Goal: Transaction & Acquisition: Purchase product/service

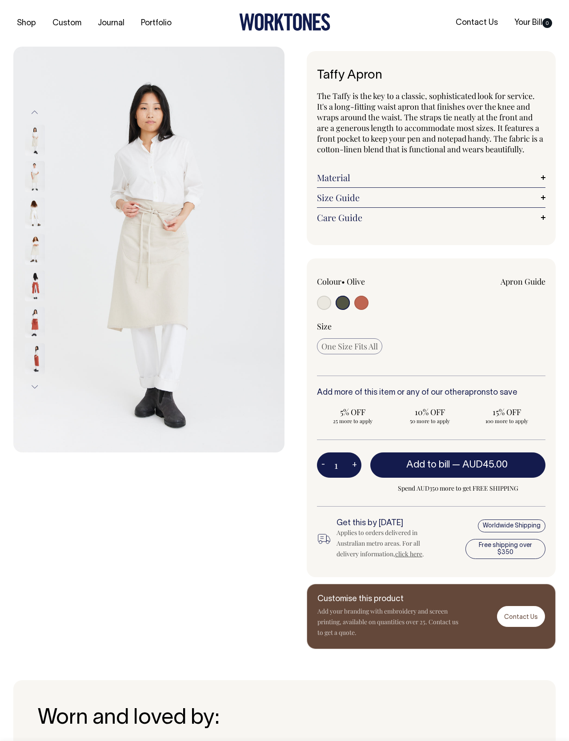
click at [3, 363] on div "Next" at bounding box center [284, 348] width 569 height 603
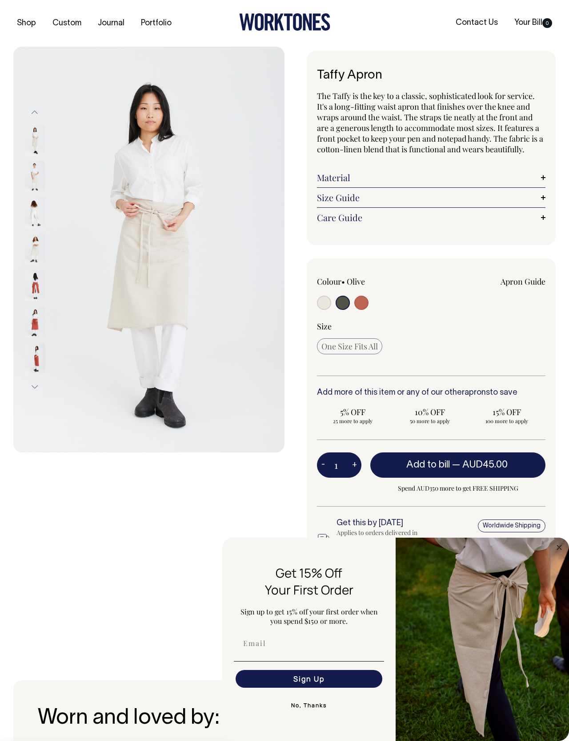
click at [127, 313] on img at bounding box center [148, 250] width 271 height 406
click at [112, 377] on img at bounding box center [148, 250] width 271 height 406
click at [112, 344] on img at bounding box center [148, 250] width 271 height 406
click at [2, 286] on div "Next" at bounding box center [284, 348] width 569 height 603
click at [114, 353] on img at bounding box center [148, 250] width 271 height 406
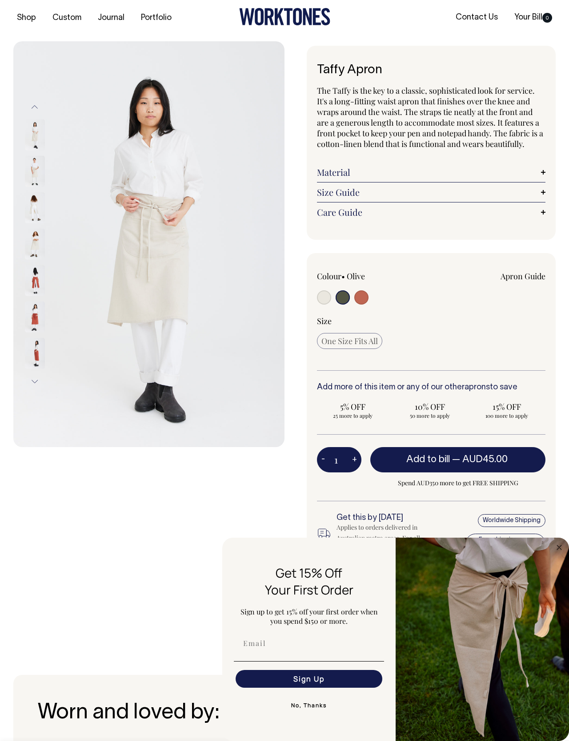
scroll to position [6, 0]
click at [89, 237] on img at bounding box center [148, 244] width 271 height 406
click at [127, 246] on img at bounding box center [148, 244] width 271 height 406
click at [568, 253] on div "Next" at bounding box center [284, 342] width 569 height 603
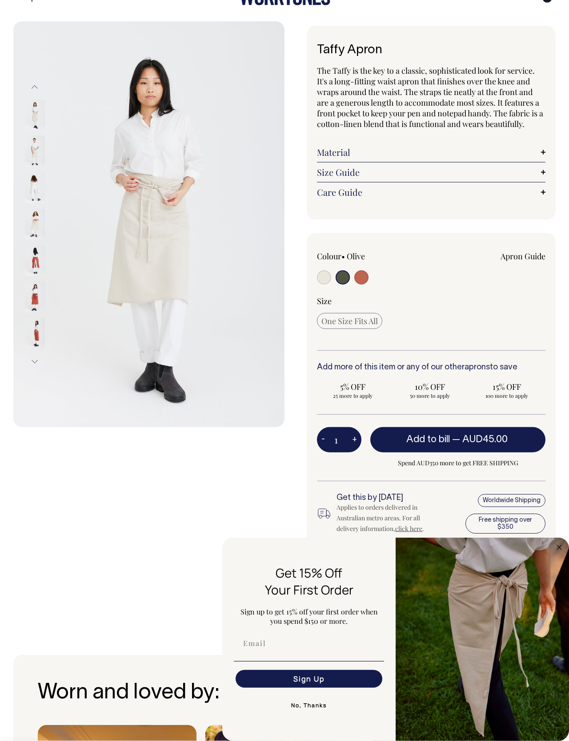
scroll to position [26, 0]
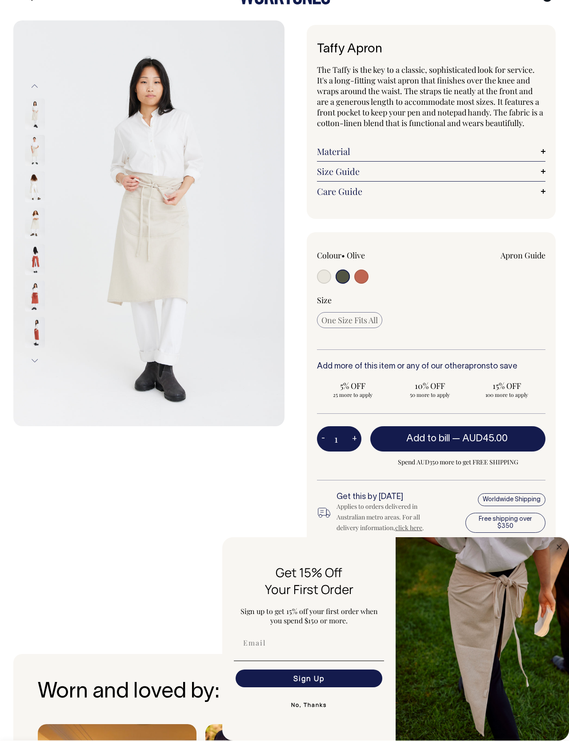
click at [567, 427] on div "Next" at bounding box center [284, 322] width 569 height 603
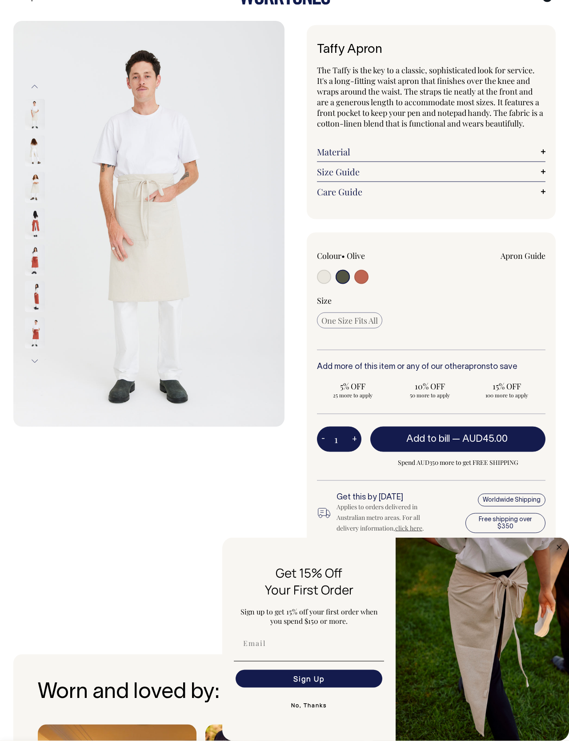
click at [0, 32] on div "Next" at bounding box center [284, 322] width 569 height 603
click at [154, 303] on img at bounding box center [148, 224] width 271 height 406
click at [164, 315] on img at bounding box center [148, 224] width 271 height 406
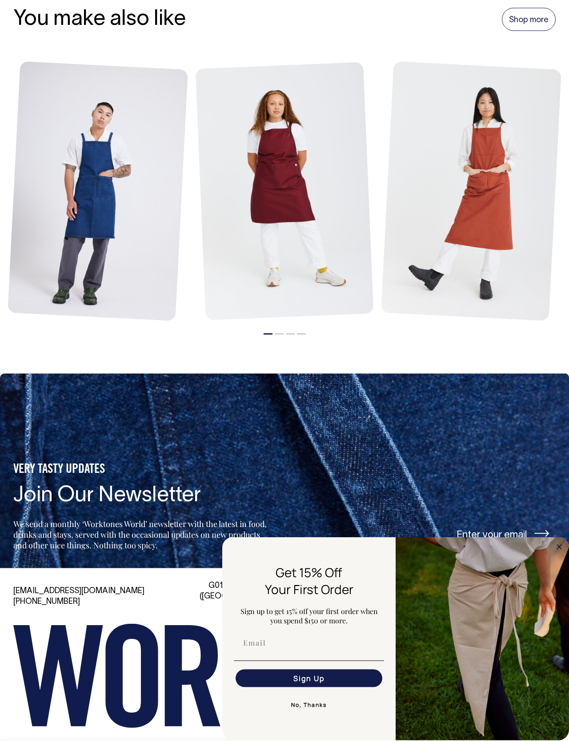
scroll to position [1045, 0]
